Goal: Find specific page/section: Find specific page/section

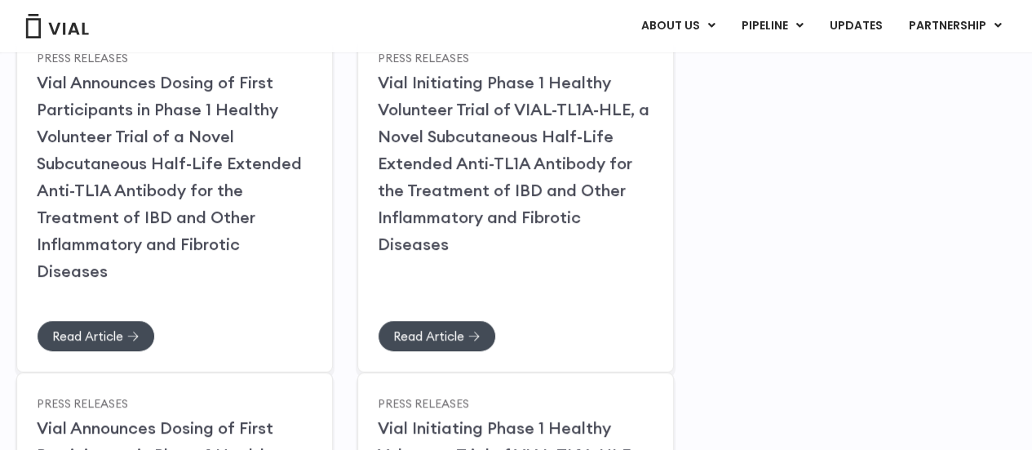
scroll to position [326, 0]
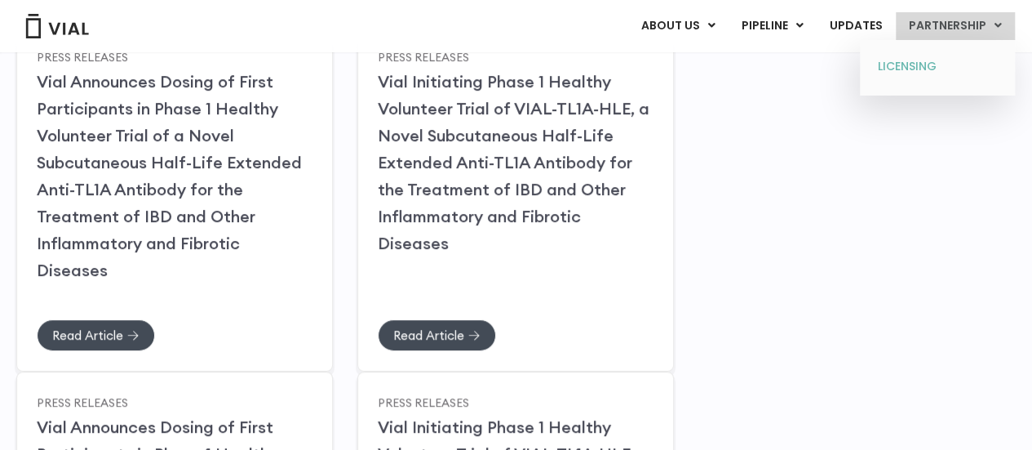
click at [932, 68] on link "LICENSING" at bounding box center [937, 67] width 143 height 26
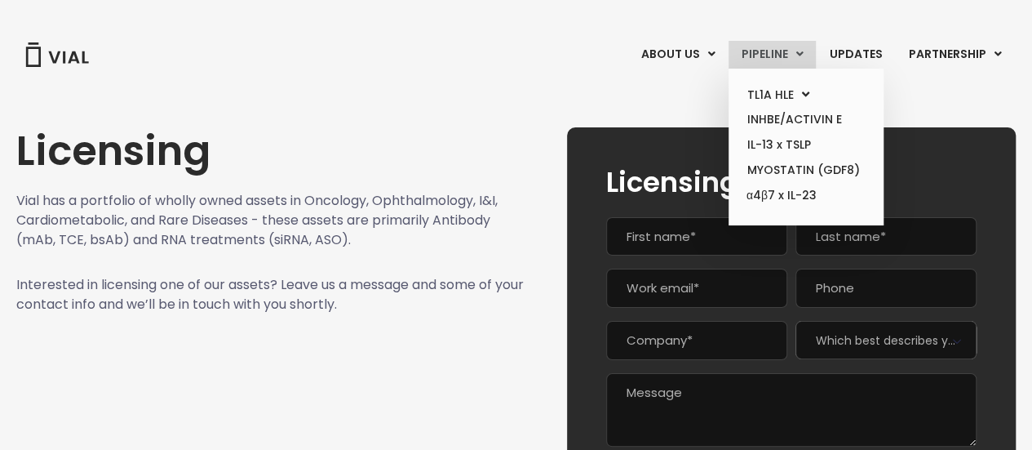
click at [769, 64] on link "PIPELINE" at bounding box center [772, 55] width 87 height 28
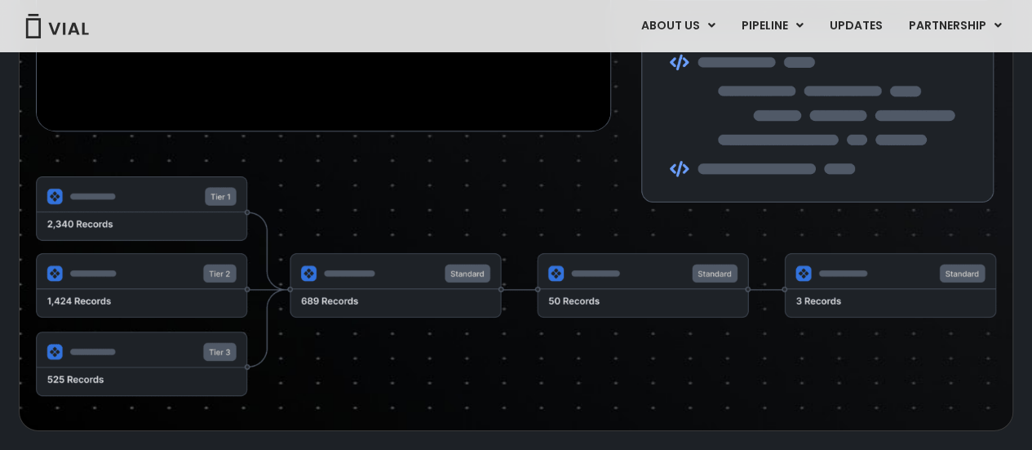
scroll to position [3041, 0]
